Goal: Task Accomplishment & Management: Complete application form

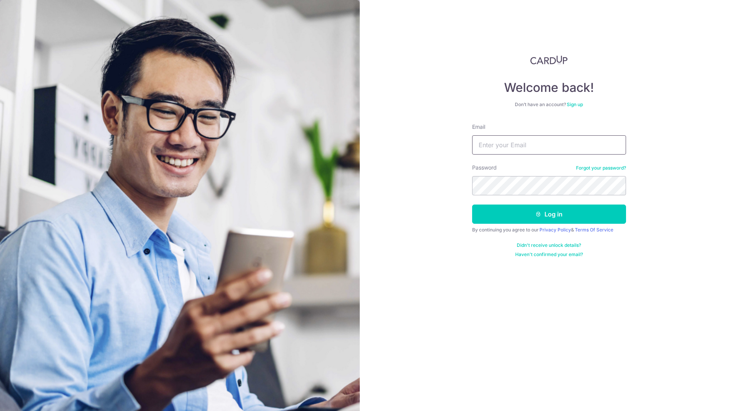
click at [523, 146] on input "Email" at bounding box center [549, 144] width 154 height 19
type input "[EMAIL_ADDRESS][DOMAIN_NAME]"
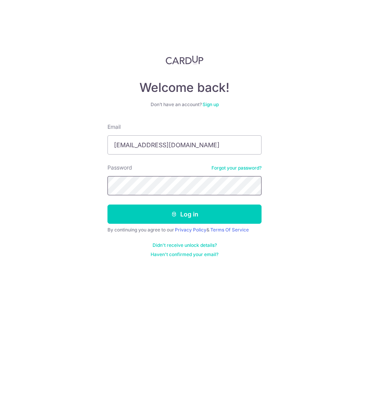
click at [107, 205] on button "Log in" at bounding box center [184, 214] width 154 height 19
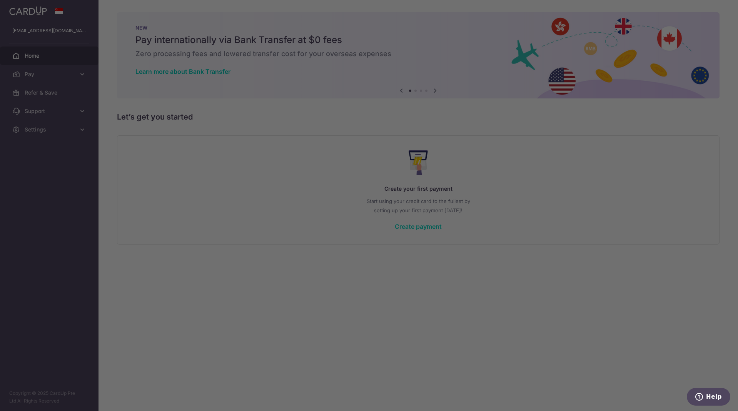
click at [368, 228] on body "andrsussac@gmail.com Home Pay Payments Recipients Cards Refer & Save Support FA…" at bounding box center [369, 205] width 738 height 411
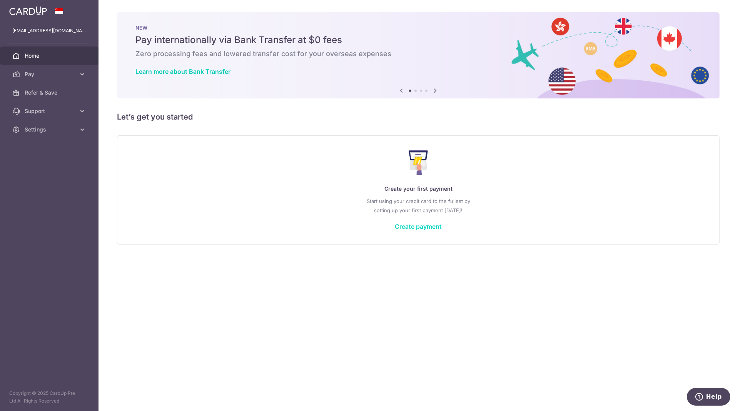
click at [368, 228] on link "Create payment" at bounding box center [418, 227] width 47 height 8
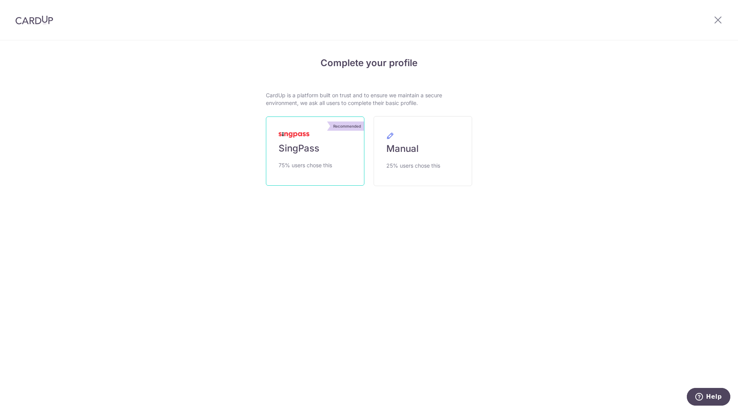
click at [324, 147] on link "Recommended SingPass 75% users chose this" at bounding box center [315, 151] width 99 height 69
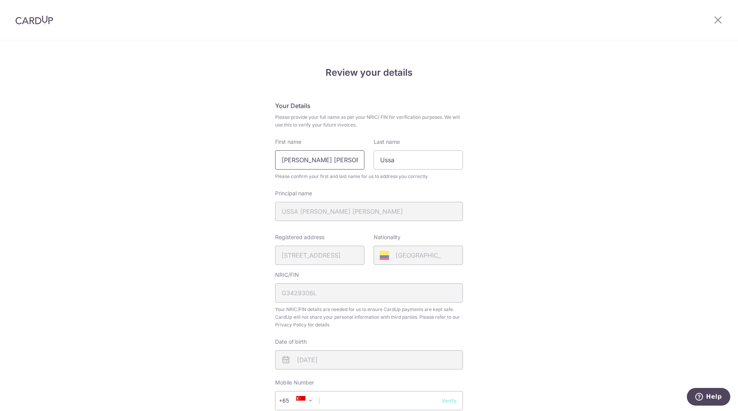
click at [306, 158] on input "Caycedo Andres Camilo" at bounding box center [319, 159] width 89 height 19
type input "[PERSON_NAME]"
paste input "Caycedo"
type input "[PERSON_NAME]"
click at [509, 165] on div "Review your details Your Details Please provide your full name as per your NRIC…" at bounding box center [369, 305] width 738 height 529
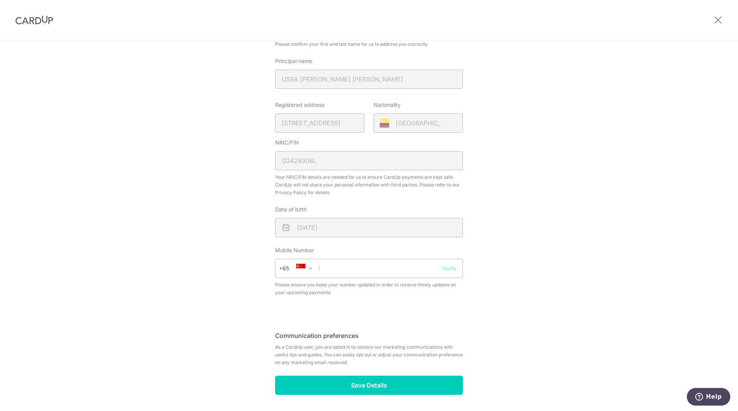
scroll to position [159, 0]
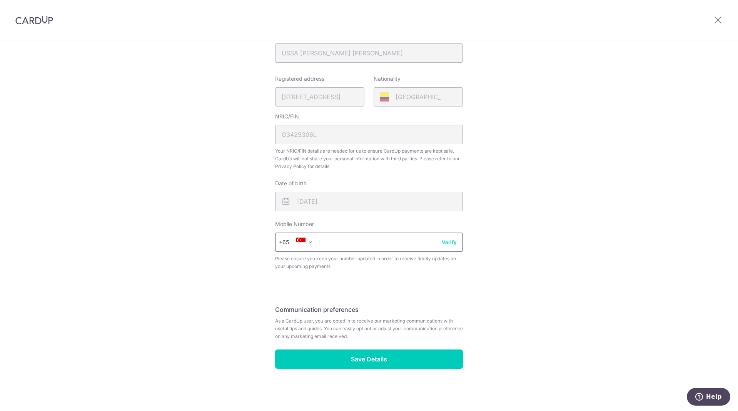
click at [388, 246] on input "text" at bounding box center [369, 242] width 188 height 19
type input "96564394"
click at [449, 244] on button "Verify" at bounding box center [449, 243] width 15 height 8
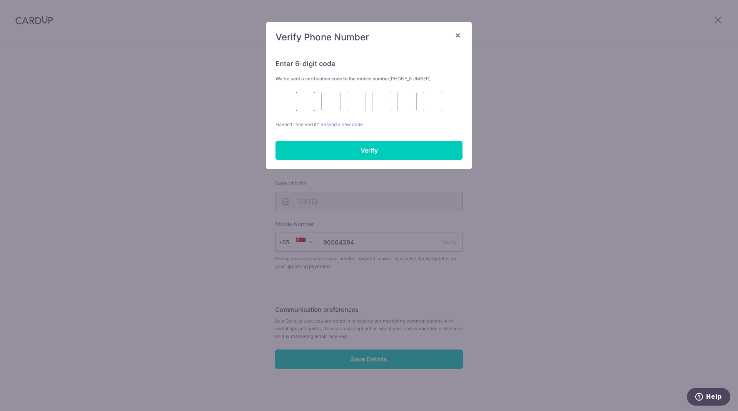
click at [306, 95] on input "text" at bounding box center [305, 101] width 19 height 19
type input "5"
type input "8"
type input "1"
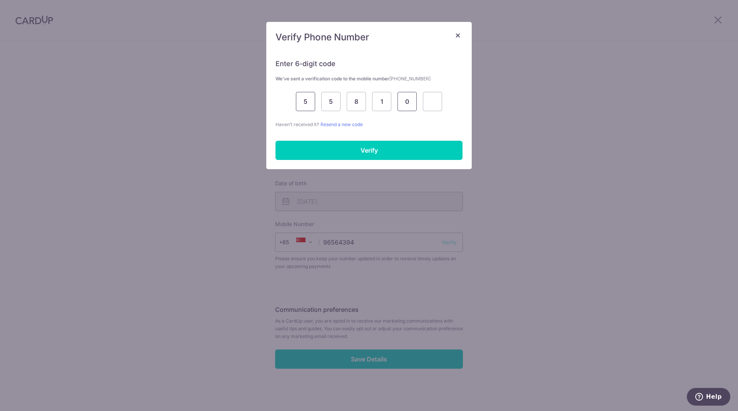
type input "0"
type input "8"
click at [366, 147] on input "Verify" at bounding box center [369, 150] width 187 height 19
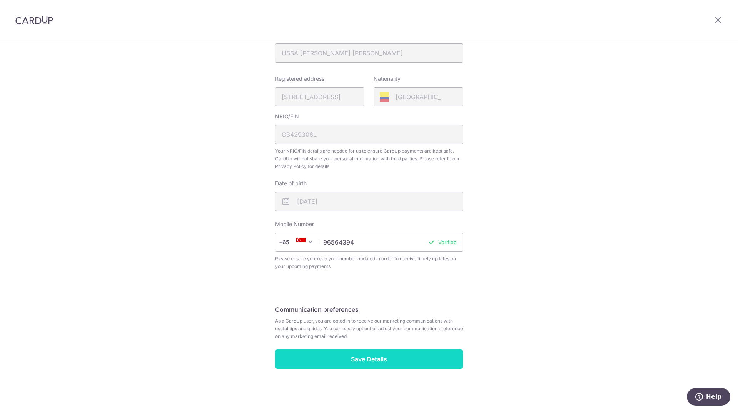
click at [372, 361] on input "Save Details" at bounding box center [369, 359] width 188 height 19
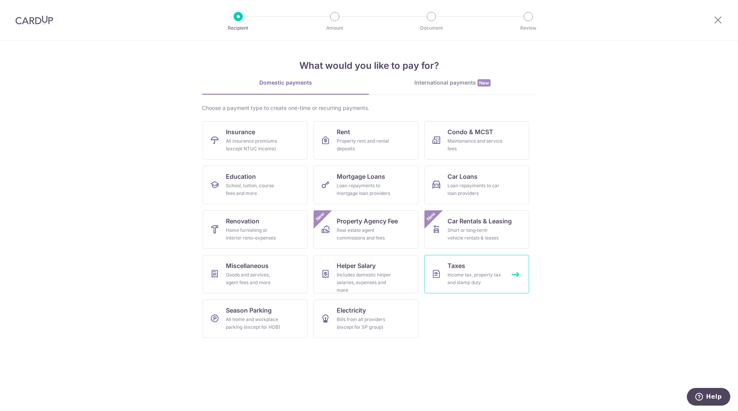
click at [464, 279] on div "Income tax, property tax and stamp duty" at bounding box center [475, 278] width 55 height 15
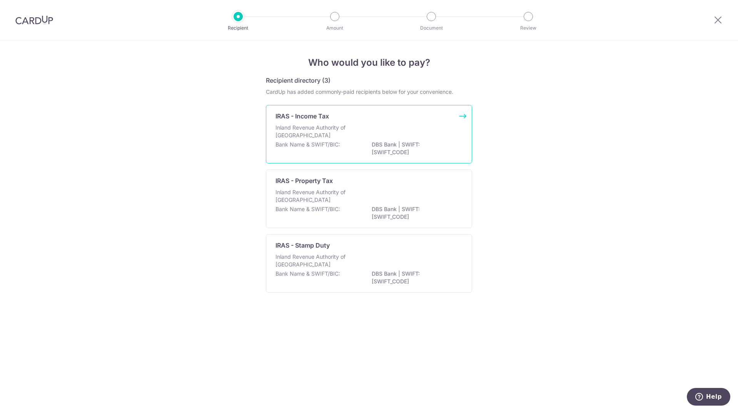
click at [400, 130] on div "Inland Revenue Authority of [GEOGRAPHIC_DATA]" at bounding box center [369, 132] width 187 height 17
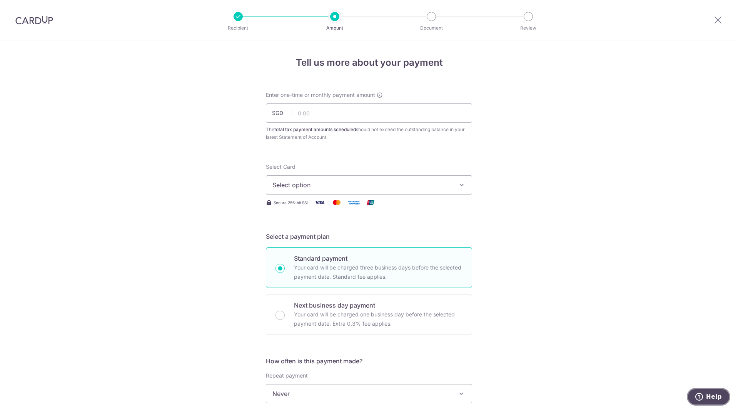
click at [707, 396] on span "Help" at bounding box center [714, 397] width 16 height 7
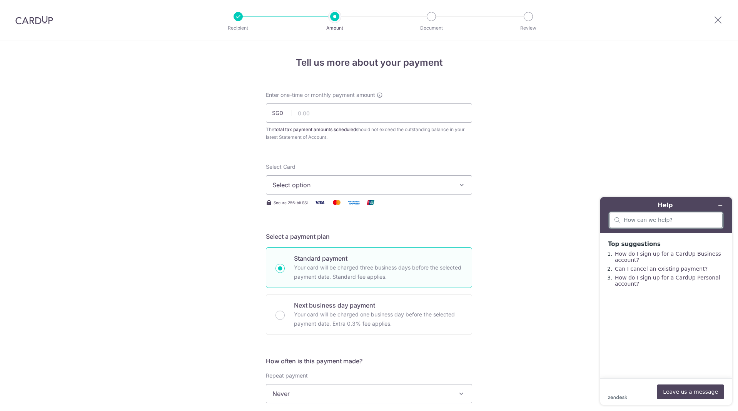
click at [651, 223] on input "search" at bounding box center [671, 220] width 94 height 7
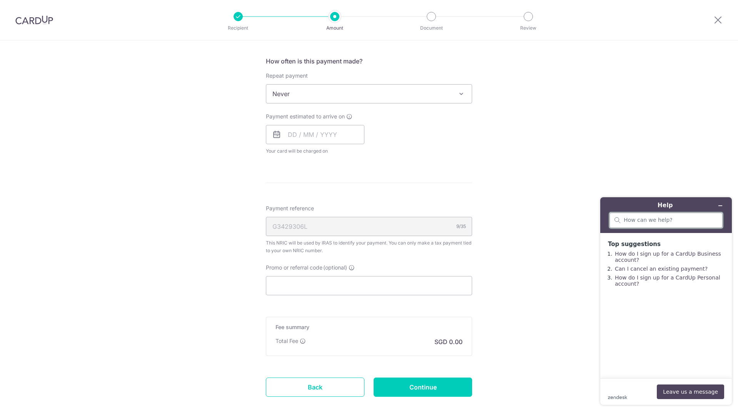
scroll to position [344, 0]
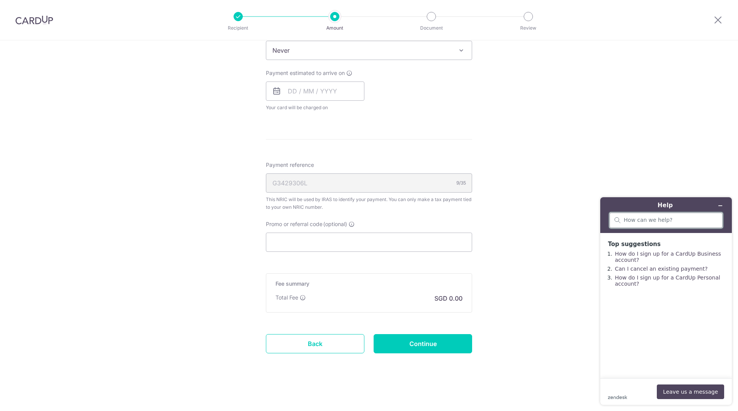
click at [645, 219] on input "search" at bounding box center [671, 220] width 94 height 7
type input "promo code"
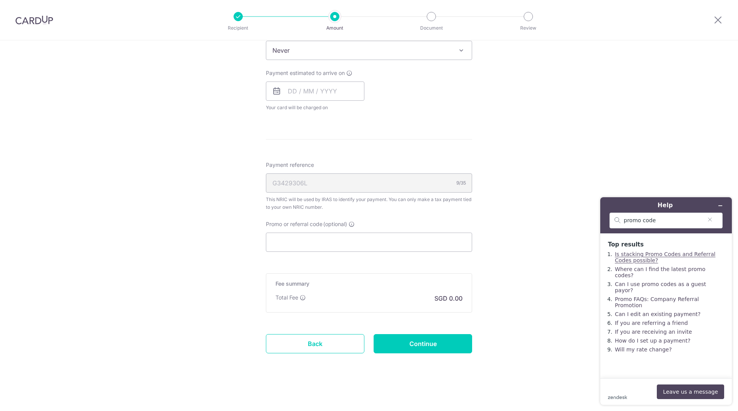
click at [650, 252] on link "Is stacking Promo Codes and Referral Codes possible?" at bounding box center [665, 257] width 100 height 12
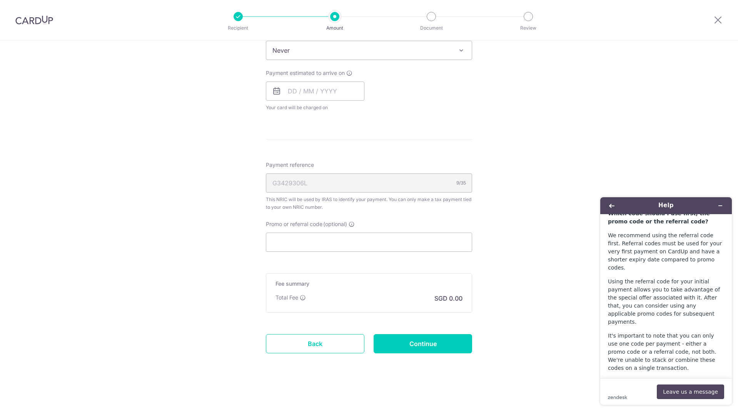
scroll to position [0, 0]
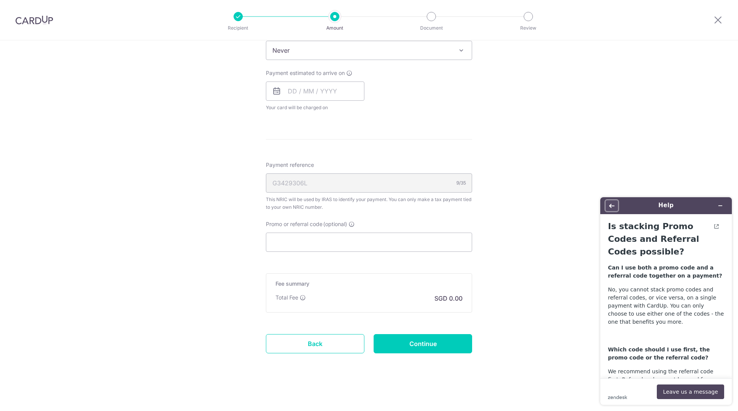
click at [616, 208] on button "Back" at bounding box center [612, 205] width 12 height 11
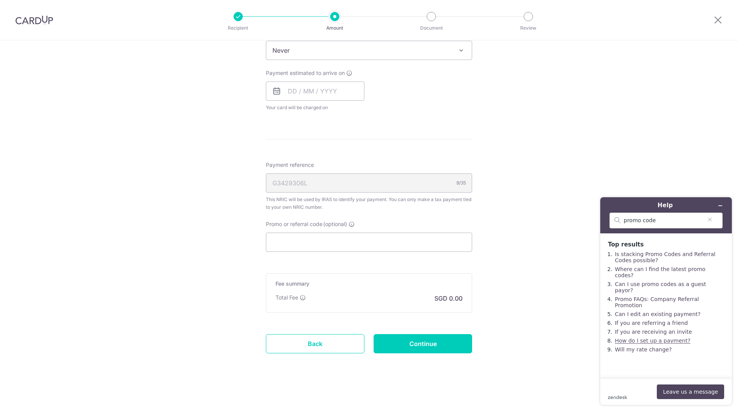
click at [679, 340] on link "How do I set up a payment?" at bounding box center [652, 341] width 75 height 6
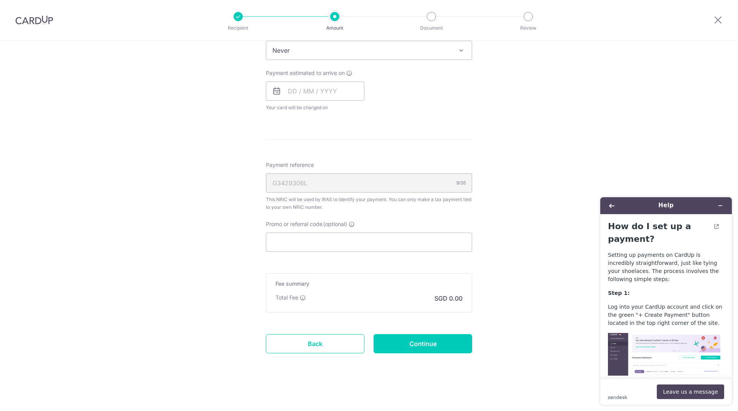
scroll to position [110, 0]
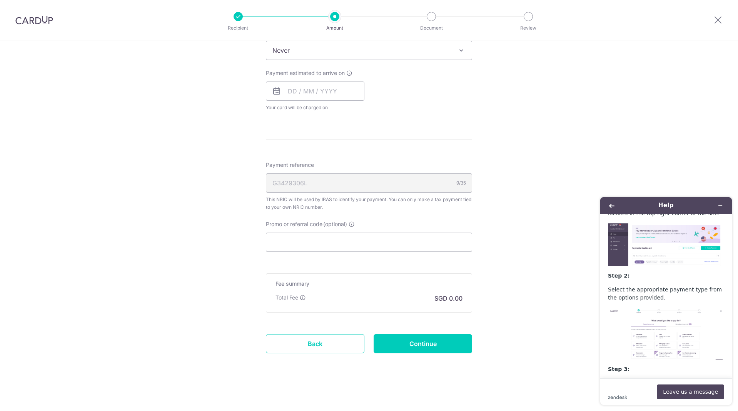
click at [630, 152] on div "Tell us more about your payment Enter one-time or monthly payment amount SGD Th…" at bounding box center [369, 54] width 738 height 715
click at [613, 210] on button "Back" at bounding box center [612, 205] width 12 height 11
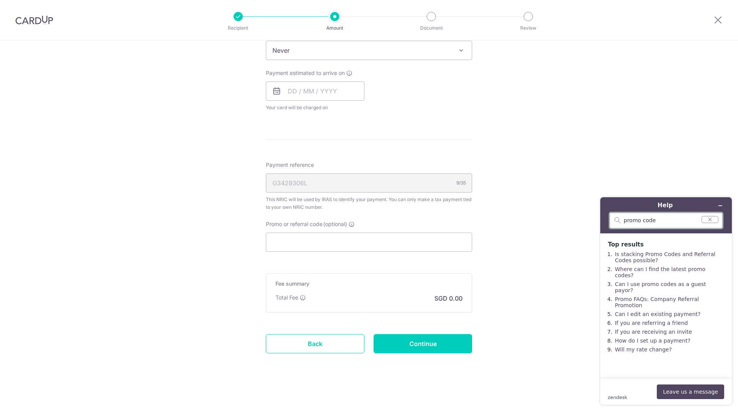
click at [713, 219] on icon "Clear search" at bounding box center [710, 219] width 6 height 5
click at [721, 204] on icon "Minimise widget" at bounding box center [720, 205] width 5 height 5
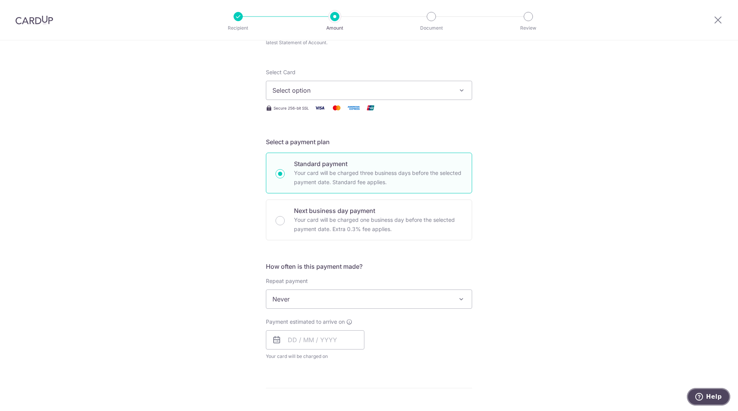
scroll to position [0, 0]
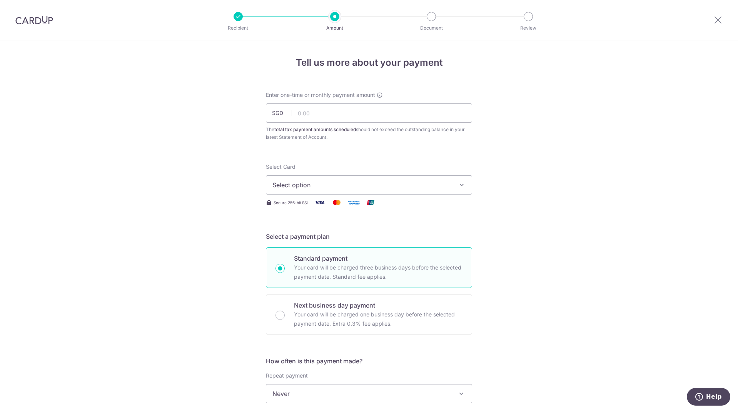
click at [43, 20] on img at bounding box center [34, 19] width 38 height 9
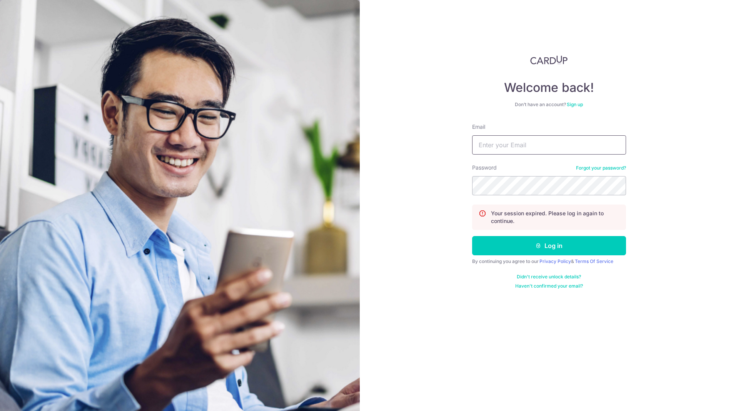
click at [550, 146] on input "Email" at bounding box center [549, 144] width 154 height 19
type input "andfs"
type input "andrsussac"
